Goal: Task Accomplishment & Management: Manage account settings

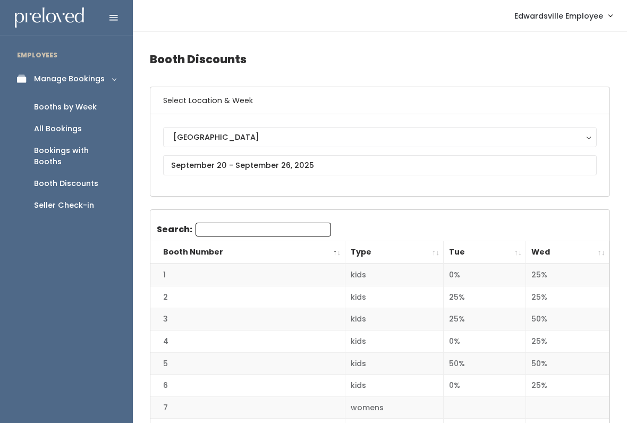
click at [91, 108] on div "Booths by Week" at bounding box center [65, 106] width 63 height 11
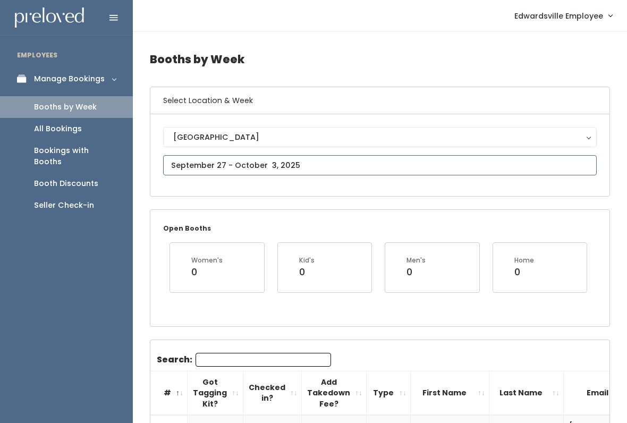
click at [324, 165] on input "text" at bounding box center [379, 165] width 433 height 20
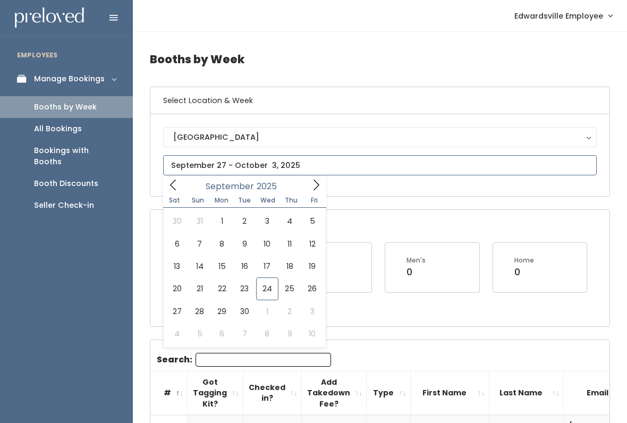
click at [316, 182] on icon at bounding box center [316, 185] width 6 height 11
type input "October 4 to October 10"
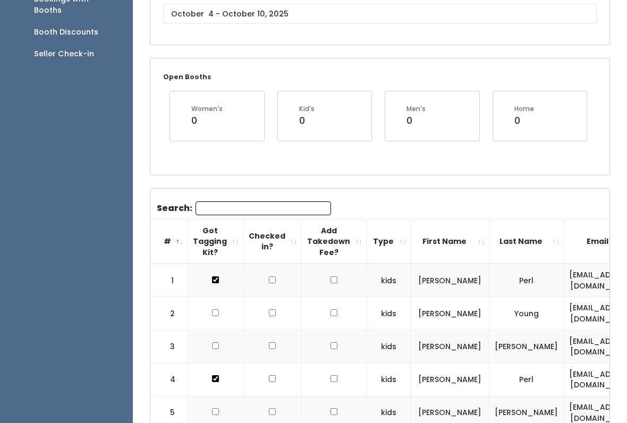
scroll to position [151, 0]
click at [284, 213] on input "Search:" at bounding box center [262, 208] width 135 height 14
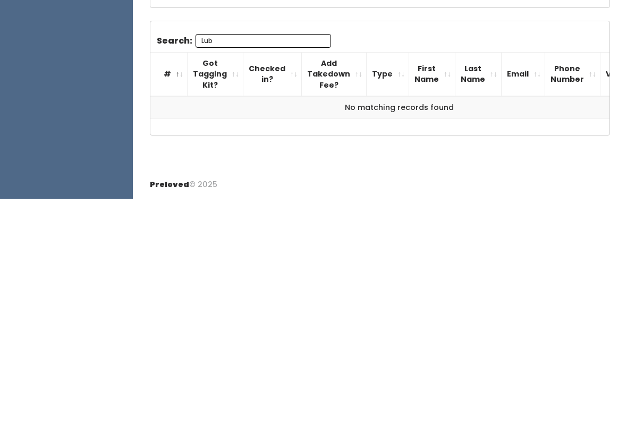
scroll to position [93, 0]
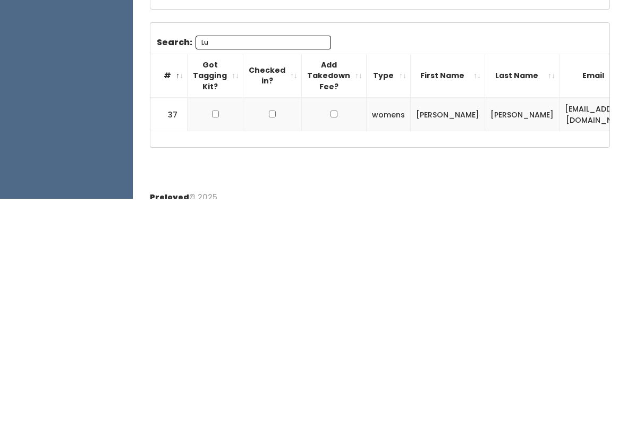
type input "Lu"
click at [214, 335] on input "checkbox" at bounding box center [215, 338] width 7 height 7
checkbox input "true"
